Goal: Transaction & Acquisition: Purchase product/service

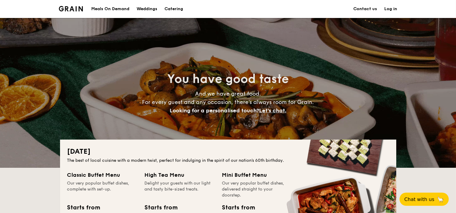
click at [116, 11] on div "Meals On Demand" at bounding box center [110, 9] width 38 height 18
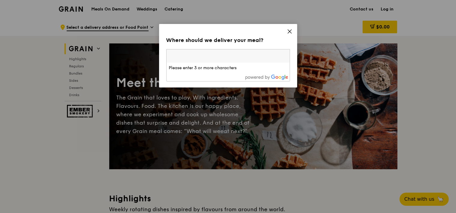
click at [286, 34] on div "Where should we deliver your meal? Please enter three or more characters Please…" at bounding box center [228, 56] width 138 height 64
click at [289, 32] on icon at bounding box center [290, 32] width 4 height 4
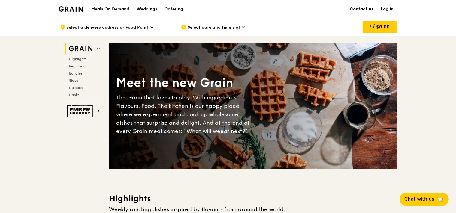
click at [149, 26] on div ".cls-1 { fill: none; stroke: #fff; stroke-linecap: round; stroke-linejoin: roun…" at bounding box center [115, 27] width 111 height 18
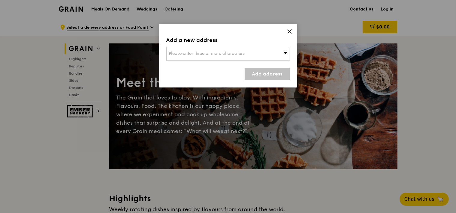
click at [210, 45] on div "Add a new address Please enter three or more characters Add address" at bounding box center [228, 56] width 138 height 64
click at [211, 53] on span "Please enter three or more characters" at bounding box center [207, 53] width 76 height 5
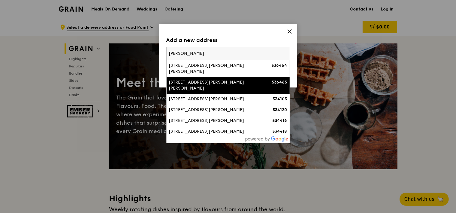
drag, startPoint x: 213, startPoint y: 57, endPoint x: 144, endPoint y: 48, distance: 69.4
click at [167, 48] on input "[PERSON_NAME]" at bounding box center [228, 53] width 123 height 13
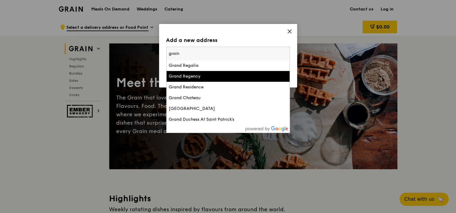
drag, startPoint x: 212, startPoint y: 55, endPoint x: 147, endPoint y: 53, distance: 65.2
click at [167, 53] on input "grain" at bounding box center [228, 53] width 123 height 13
type input "grain"
click at [289, 32] on icon at bounding box center [289, 31] width 5 height 5
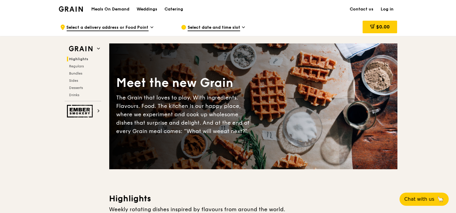
click at [146, 28] on span "Select a delivery address or Food Point" at bounding box center [108, 28] width 82 height 7
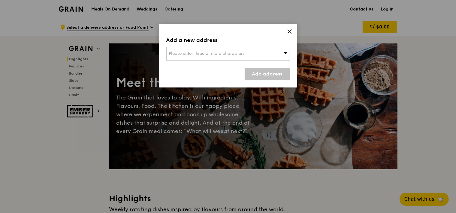
click at [195, 52] on span "Please enter three or more characters" at bounding box center [207, 53] width 76 height 5
type input "food point"
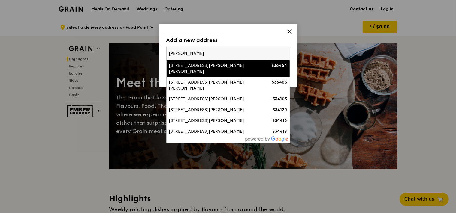
type input "[PERSON_NAME]"
click at [196, 67] on div "[STREET_ADDRESS][PERSON_NAME][PERSON_NAME]" at bounding box center [213, 69] width 89 height 12
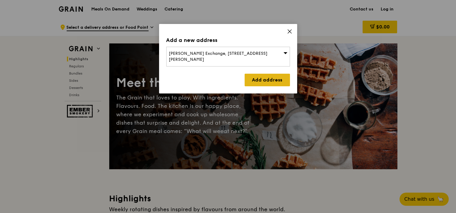
click at [255, 74] on link "Add address" at bounding box center [267, 80] width 45 height 13
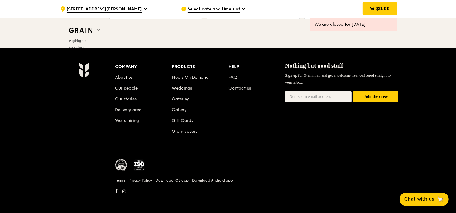
scroll to position [2522, 0]
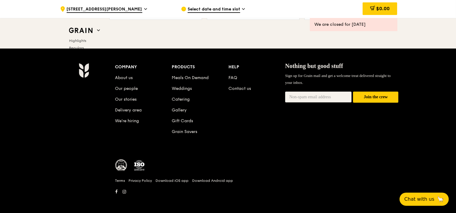
click at [168, 149] on div "Company About us Our people Our stories Delivery area We’re hiring Products Mea…" at bounding box center [257, 129] width 288 height 133
